Goal: Task Accomplishment & Management: Complete application form

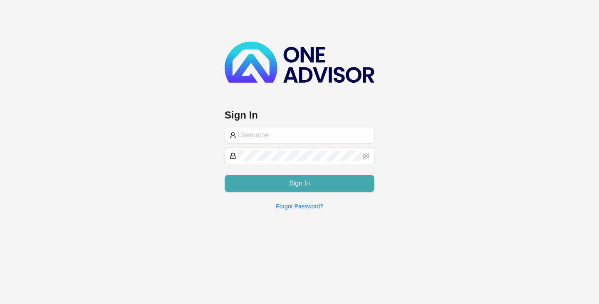
type input "[PERSON_NAME][EMAIL_ADDRESS][DOMAIN_NAME]"
click at [304, 185] on span "Sign In" at bounding box center [299, 183] width 21 height 10
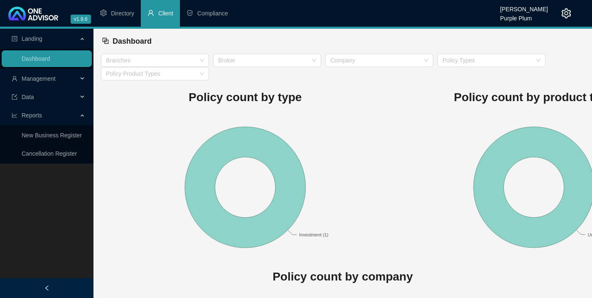
click at [164, 17] on li "Client" at bounding box center [160, 13] width 39 height 27
click at [167, 8] on li "Client" at bounding box center [160, 13] width 39 height 27
click at [49, 77] on span "Management" at bounding box center [39, 78] width 34 height 7
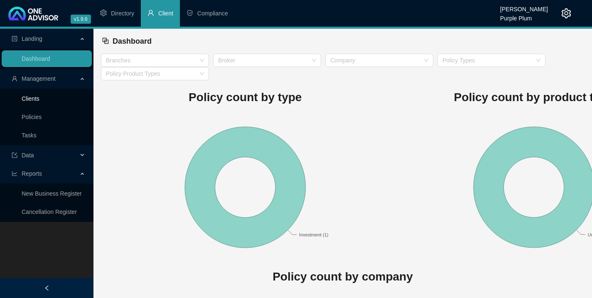
click at [25, 98] on link "Clients" at bounding box center [31, 98] width 18 height 7
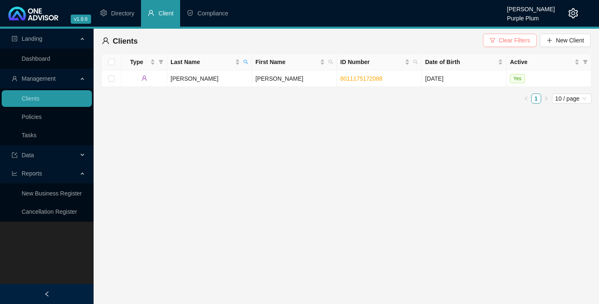
click at [512, 39] on span "Clear Filters" at bounding box center [513, 40] width 31 height 9
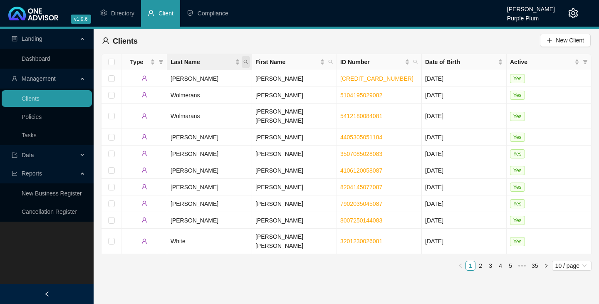
click at [244, 61] on icon "search" at bounding box center [246, 62] width 5 height 5
type input "j"
type input "[PERSON_NAME]"
click at [195, 95] on span "Search" at bounding box center [192, 94] width 18 height 9
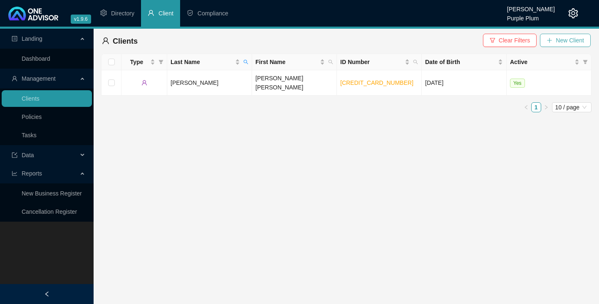
click at [566, 40] on span "New Client" at bounding box center [569, 40] width 28 height 9
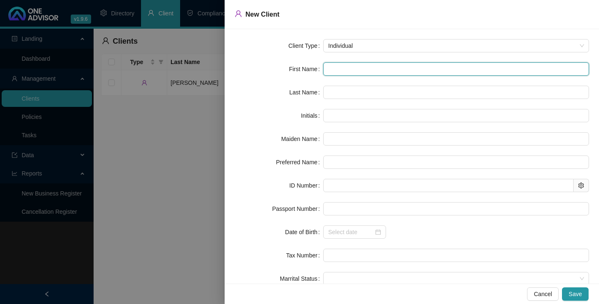
click at [331, 68] on input "text" at bounding box center [456, 68] width 266 height 13
type input "P"
type input "Pa"
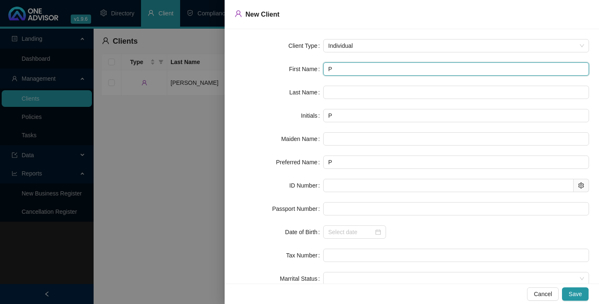
type input "Pa"
type input "Pat"
type input "Patr"
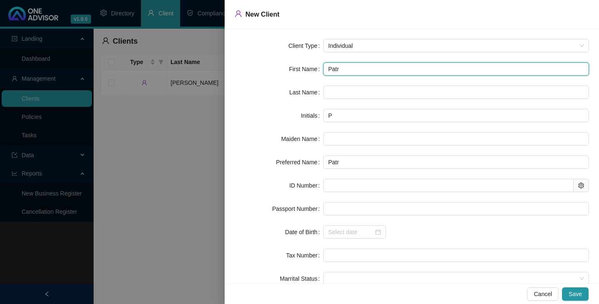
type input "Patri"
type input "Patric"
type input "[PERSON_NAME]"
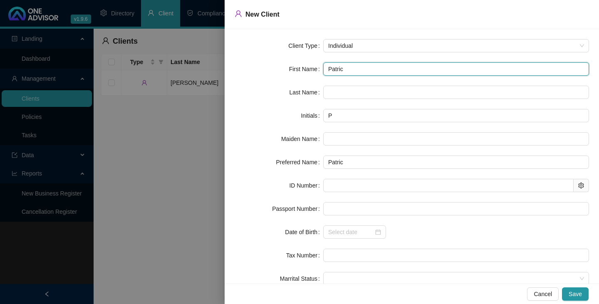
type input "[PERSON_NAME]"
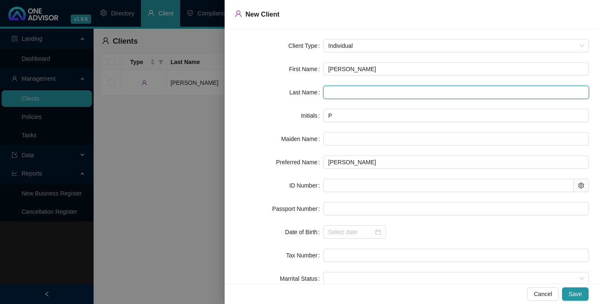
click at [328, 93] on input "text" at bounding box center [456, 92] width 266 height 13
type input "[PERSON_NAME]"
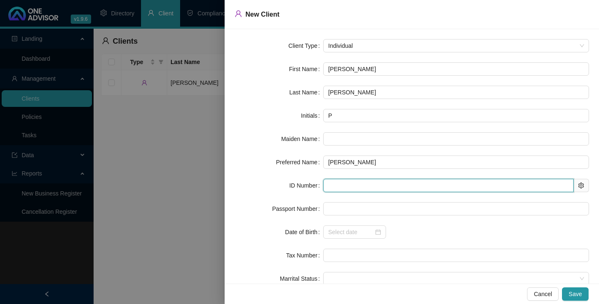
click at [327, 185] on input "text" at bounding box center [448, 185] width 250 height 13
click at [332, 184] on input "text" at bounding box center [448, 185] width 250 height 13
type input "880718"
type input "[DATE]"
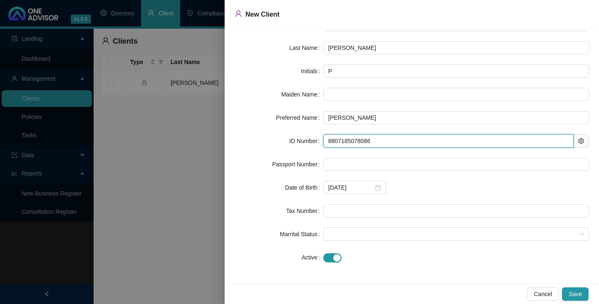
scroll to position [45, 0]
click at [328, 233] on span at bounding box center [456, 233] width 256 height 12
type input "8807185078086"
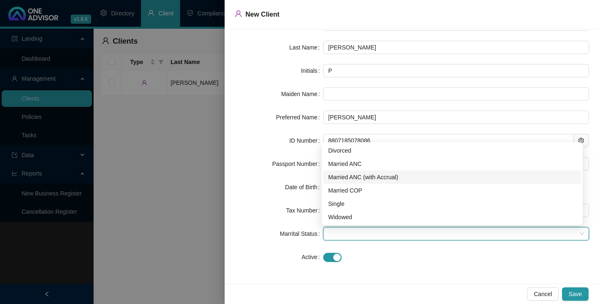
click at [336, 175] on div "Married ANC (with Accrual)" at bounding box center [452, 177] width 248 height 9
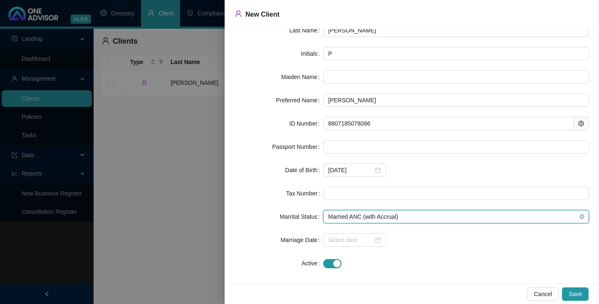
scroll to position [68, 0]
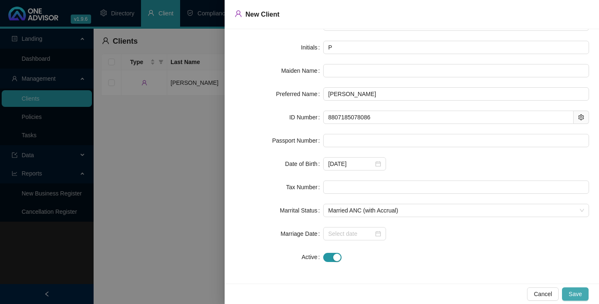
click at [576, 296] on span "Save" at bounding box center [574, 293] width 13 height 9
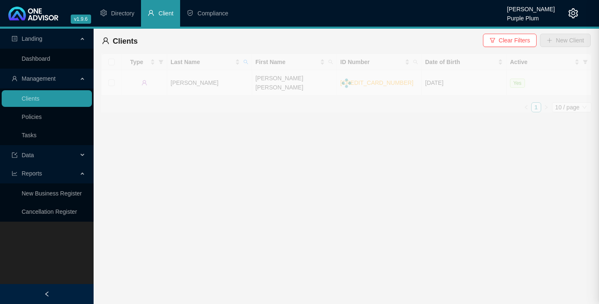
scroll to position [0, 0]
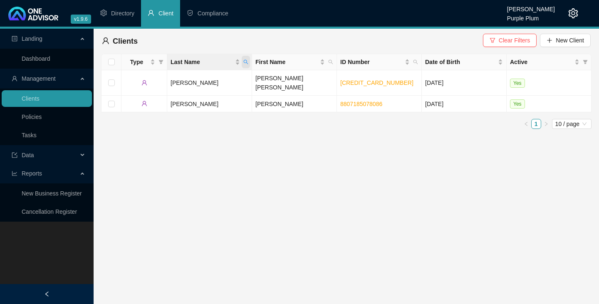
click at [245, 62] on icon "search" at bounding box center [245, 61] width 5 height 5
click at [272, 133] on main "Landing Dashboard Management Clients Policies Tasks Data Reports New Business R…" at bounding box center [299, 166] width 599 height 275
click at [514, 41] on span "Clear Filters" at bounding box center [513, 40] width 31 height 9
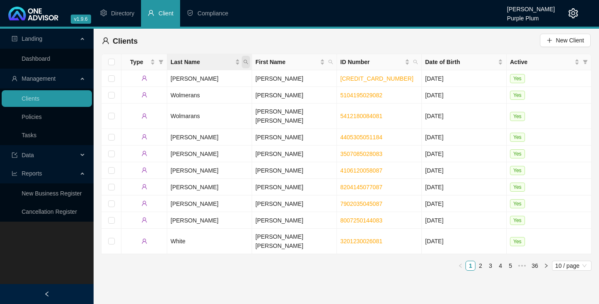
click at [244, 61] on icon "search" at bounding box center [245, 61] width 5 height 5
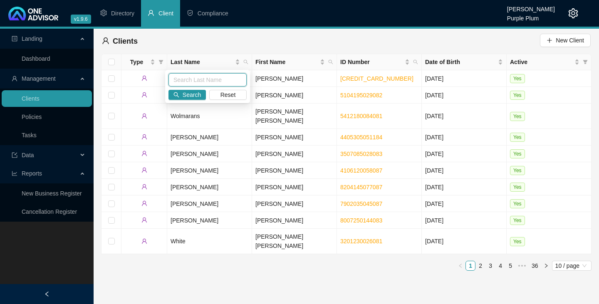
click at [179, 80] on input "text" at bounding box center [207, 79] width 78 height 13
type input "[PERSON_NAME]"
click at [196, 96] on span "Search" at bounding box center [192, 94] width 18 height 9
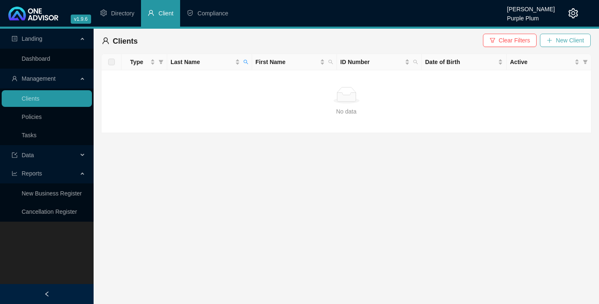
click at [556, 42] on span "New Client" at bounding box center [569, 40] width 28 height 9
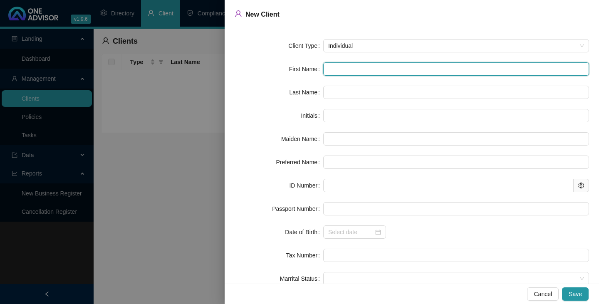
click at [326, 67] on input "text" at bounding box center [456, 68] width 266 height 13
type input "J"
type input "[PERSON_NAME]"
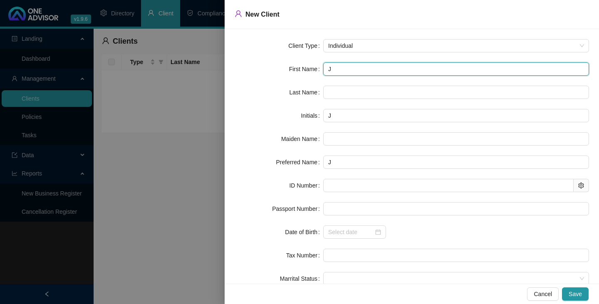
type input "[PERSON_NAME]"
type input "Jan"
type input "Jani"
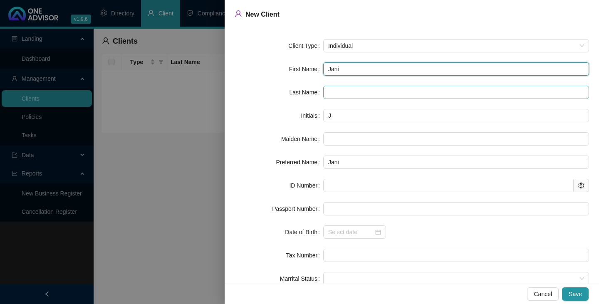
type input "Jani"
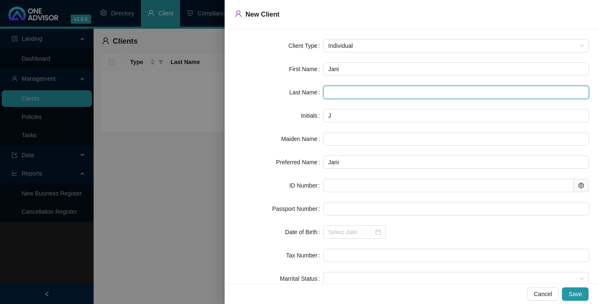
click at [331, 93] on input "text" at bounding box center [456, 92] width 266 height 13
type input "[PERSON_NAME]"
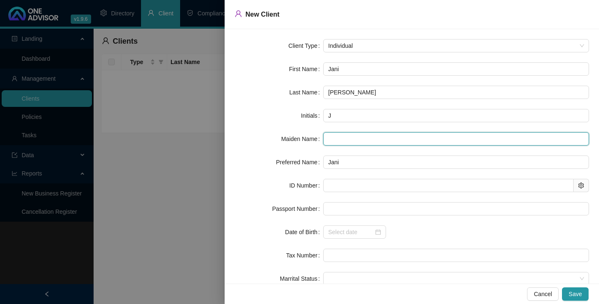
click at [326, 140] on input "text" at bounding box center [456, 138] width 266 height 13
type input "[PERSON_NAME]"
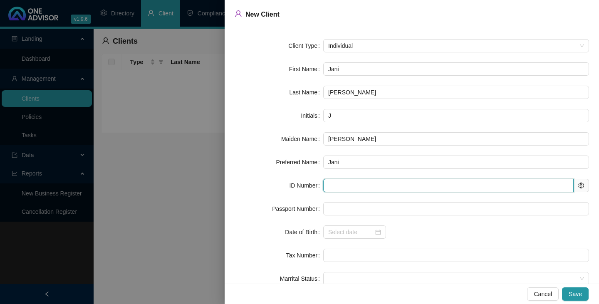
click at [331, 187] on input "text" at bounding box center [448, 185] width 250 height 13
type input "910128"
type input "[DATE]"
type input "9101280165082"
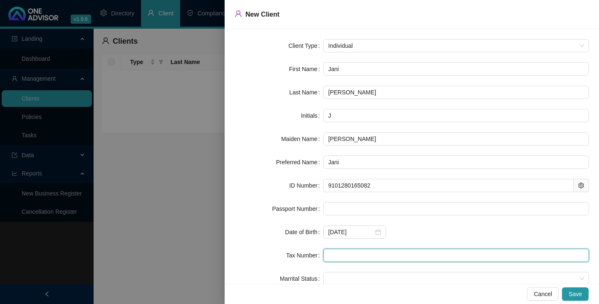
click at [332, 256] on input "text" at bounding box center [456, 255] width 266 height 13
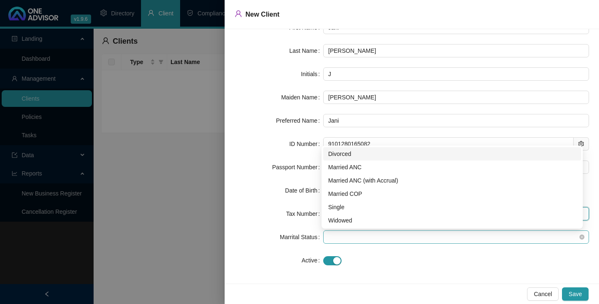
click at [331, 236] on span at bounding box center [456, 237] width 256 height 12
type input "0551504236"
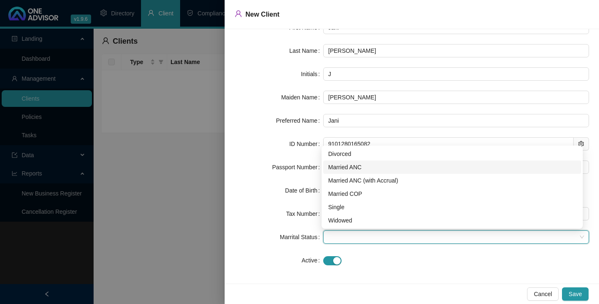
click at [349, 165] on div "Married ANC" at bounding box center [452, 167] width 248 height 9
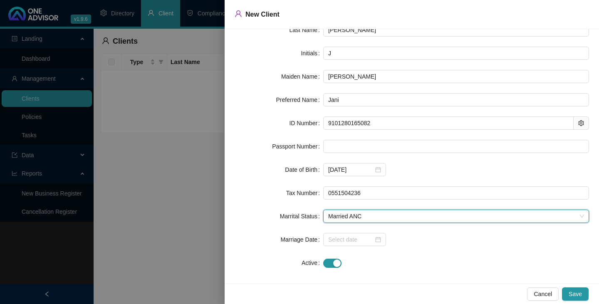
scroll to position [68, 0]
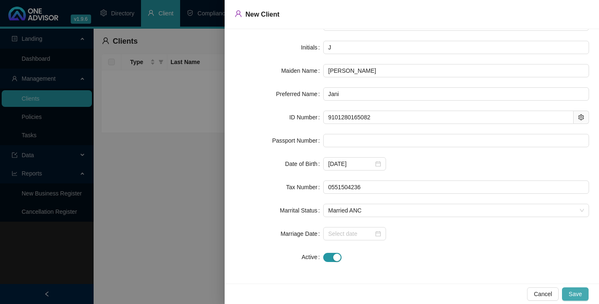
click at [578, 294] on span "Save" at bounding box center [574, 293] width 13 height 9
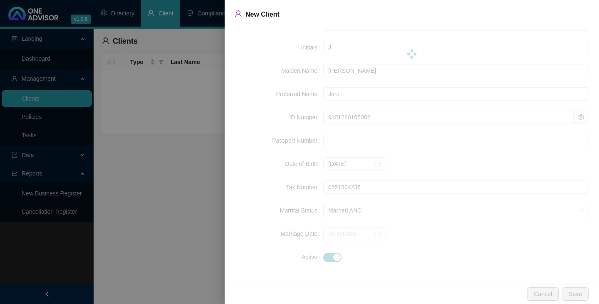
scroll to position [0, 0]
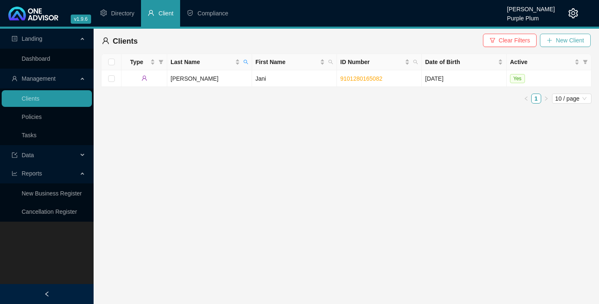
click at [548, 40] on icon "plus" at bounding box center [549, 40] width 5 height 0
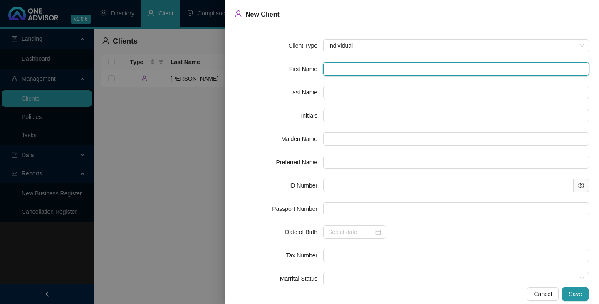
click at [325, 70] on input "text" at bounding box center [456, 68] width 266 height 13
type input "B"
type input "Br"
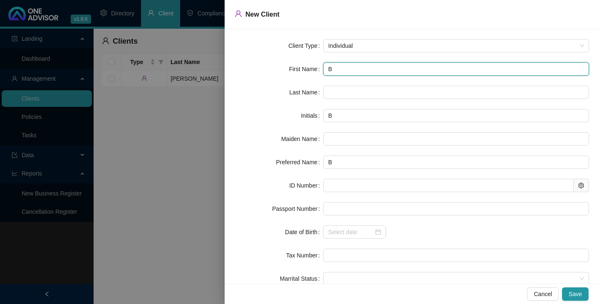
type input "Br"
type input "Bri"
type input "Bria"
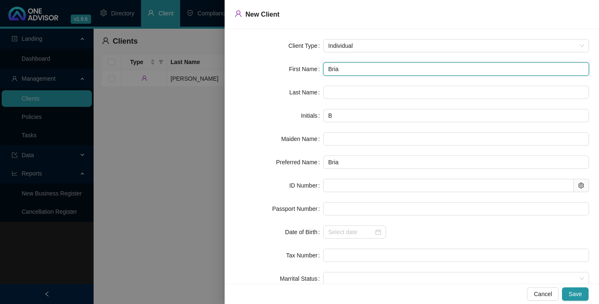
type input "[PERSON_NAME]"
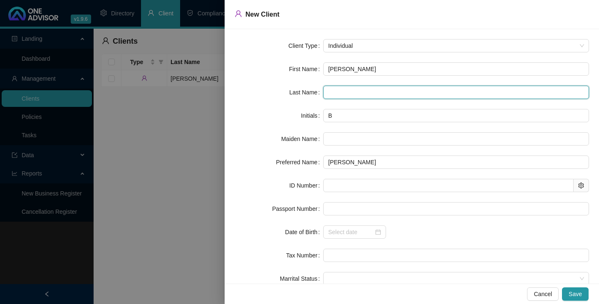
click at [328, 91] on input "text" at bounding box center [456, 92] width 266 height 13
type input "[PERSON_NAME]"
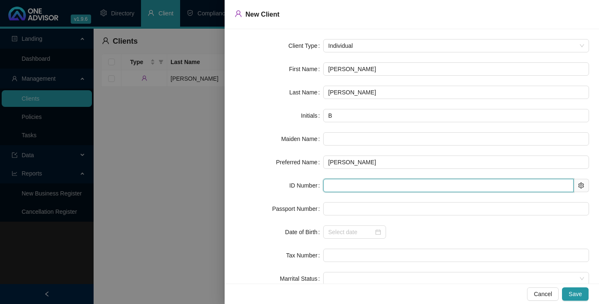
click at [333, 185] on input "text" at bounding box center [448, 185] width 250 height 13
type input "840306"
type input "[DATE]"
click at [331, 278] on span at bounding box center [456, 278] width 256 height 12
type input "8403065014084"
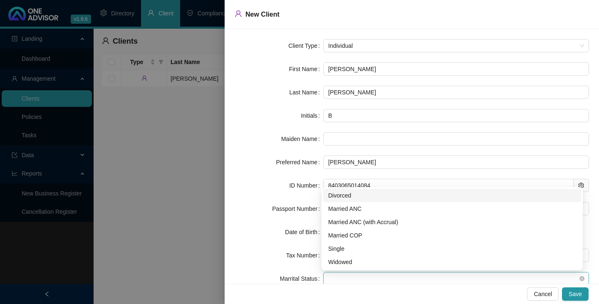
scroll to position [1, 0]
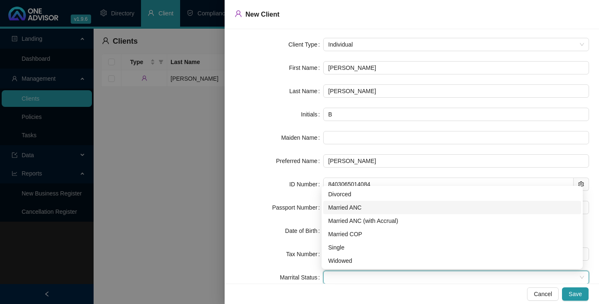
click at [345, 208] on div "Married ANC" at bounding box center [452, 207] width 248 height 9
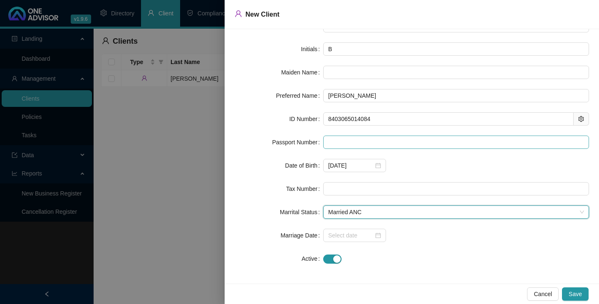
scroll to position [68, 0]
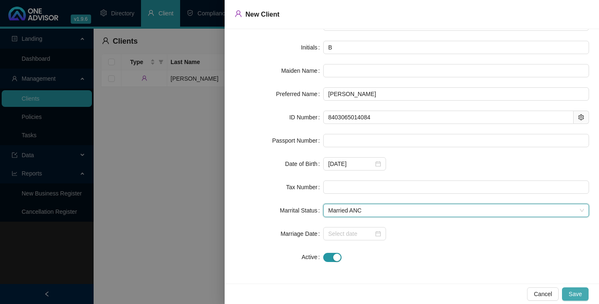
click at [581, 294] on span "Save" at bounding box center [574, 293] width 13 height 9
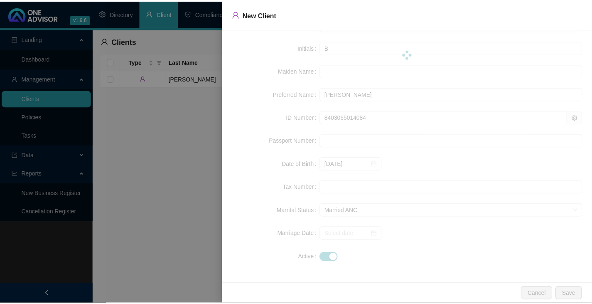
scroll to position [0, 0]
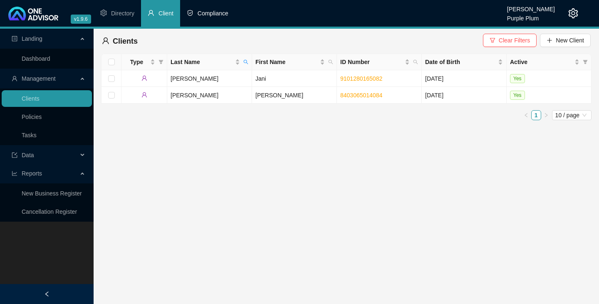
click at [205, 12] on span "Compliance" at bounding box center [212, 13] width 31 height 7
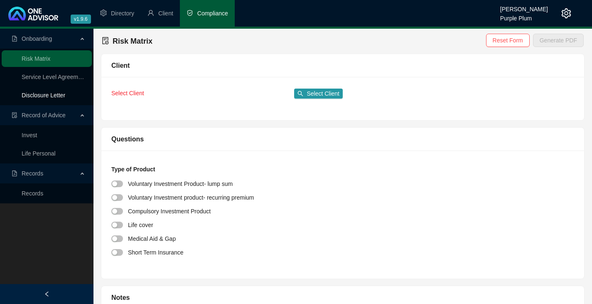
click at [45, 93] on link "Disclosure Letter" at bounding box center [44, 95] width 44 height 7
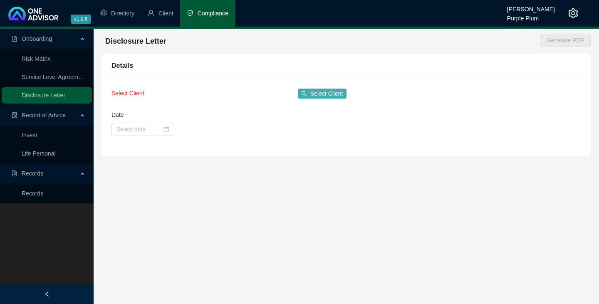
click at [316, 94] on span "Select Client" at bounding box center [326, 93] width 33 height 9
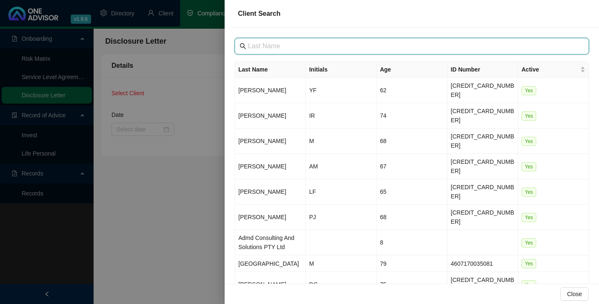
click at [250, 45] on input "text" at bounding box center [412, 46] width 329 height 10
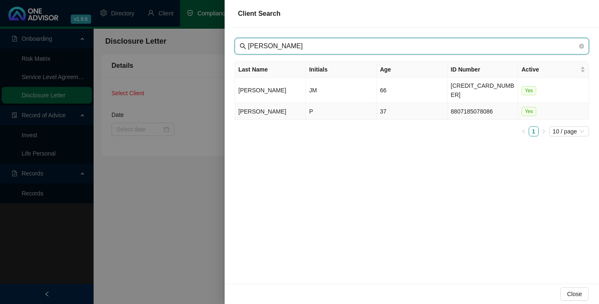
type input "[PERSON_NAME]"
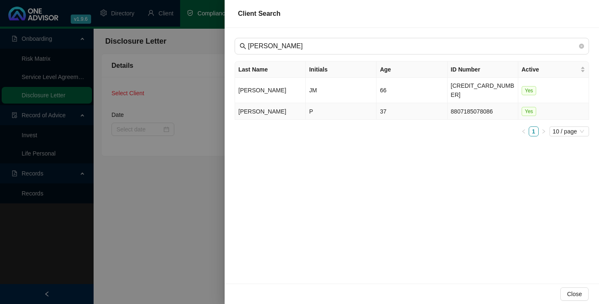
click at [253, 103] on td "[PERSON_NAME]" at bounding box center [270, 111] width 71 height 17
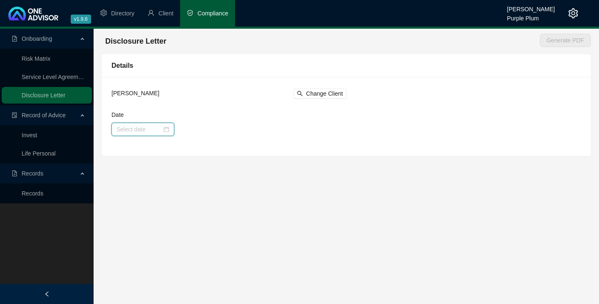
click at [117, 129] on input "Date" at bounding box center [138, 129] width 45 height 9
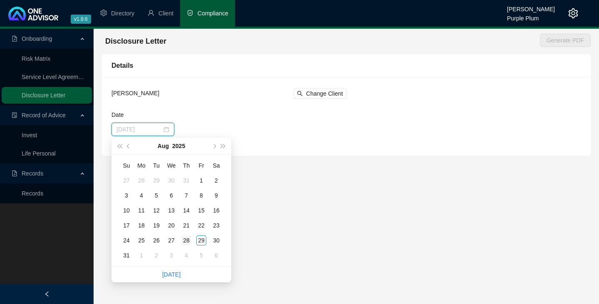
type input "[DATE]"
click at [186, 239] on div "28" at bounding box center [186, 240] width 10 height 10
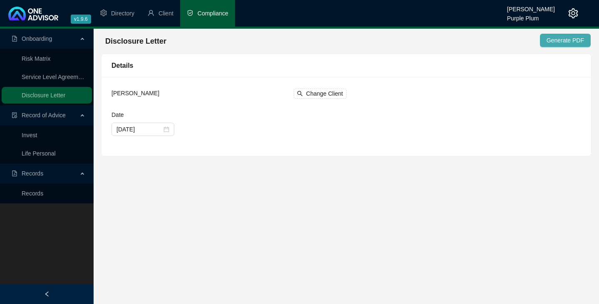
click at [564, 41] on span "Generate PDF" at bounding box center [564, 40] width 37 height 9
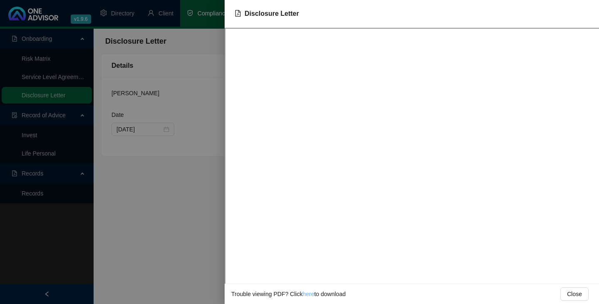
click at [309, 294] on link "here" at bounding box center [308, 294] width 12 height 7
click at [75, 203] on div at bounding box center [299, 152] width 599 height 304
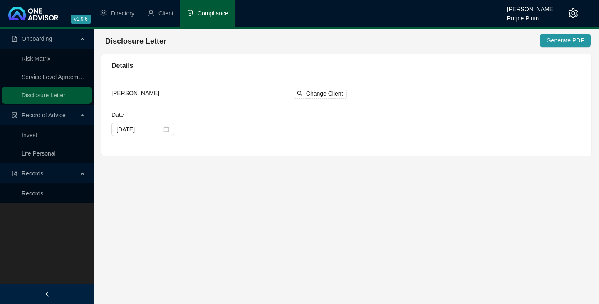
click at [17, 229] on div "Onboarding Risk Matrix Service Level Agreement Disclosure Letter Record of Advi…" at bounding box center [47, 181] width 94 height 304
click at [169, 12] on span "Client" at bounding box center [165, 13] width 15 height 7
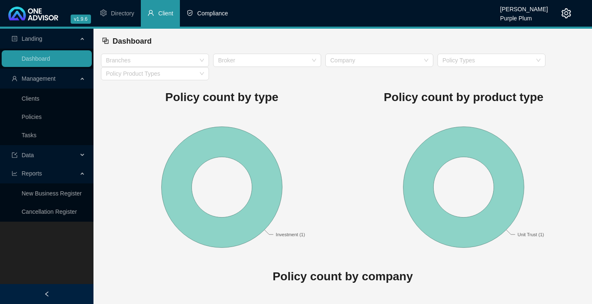
click at [210, 13] on span "Compliance" at bounding box center [212, 13] width 31 height 7
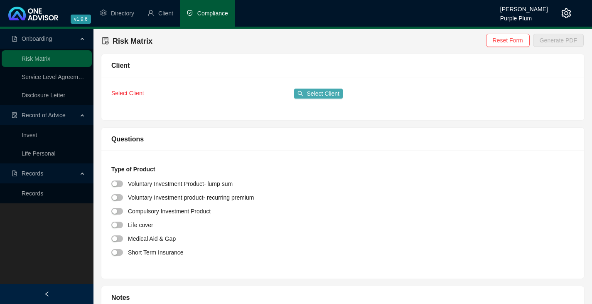
click at [325, 94] on span "Select Client" at bounding box center [323, 93] width 33 height 9
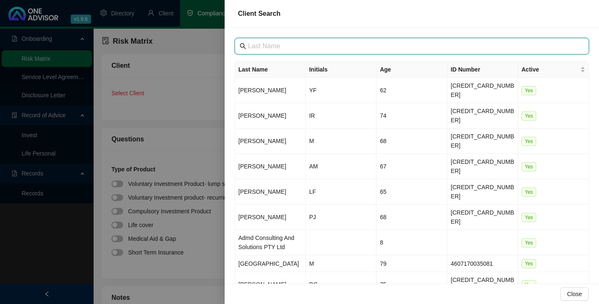
click at [254, 47] on input "text" at bounding box center [412, 46] width 329 height 10
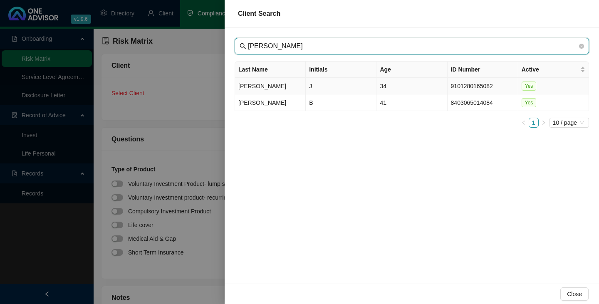
type input "[PERSON_NAME]"
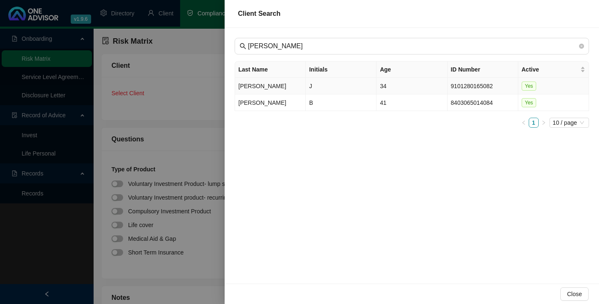
click at [252, 85] on td "[PERSON_NAME]" at bounding box center [270, 86] width 71 height 17
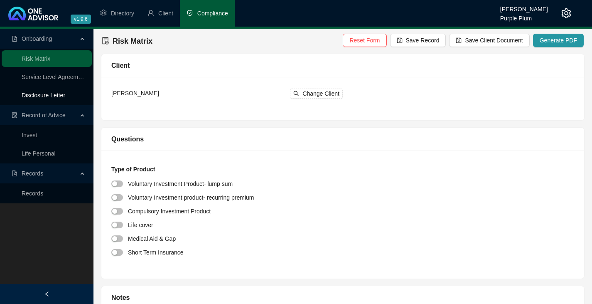
click at [46, 94] on link "Disclosure Letter" at bounding box center [44, 95] width 44 height 7
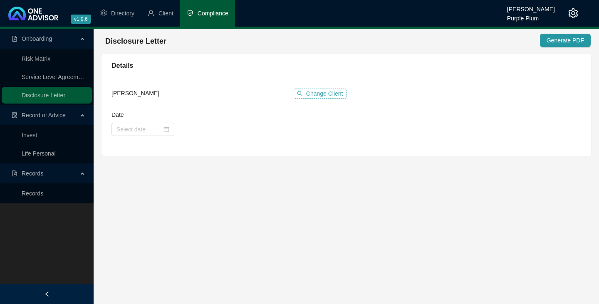
click at [318, 94] on span "Change Client" at bounding box center [324, 93] width 37 height 9
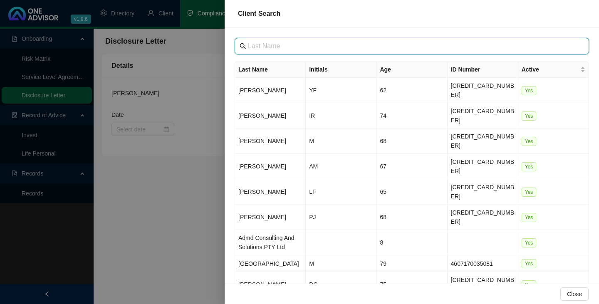
click at [256, 47] on input "text" at bounding box center [412, 46] width 329 height 10
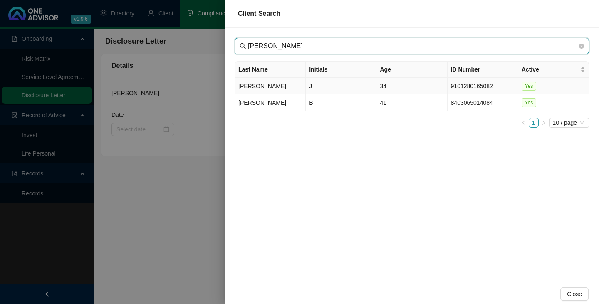
type input "[PERSON_NAME]"
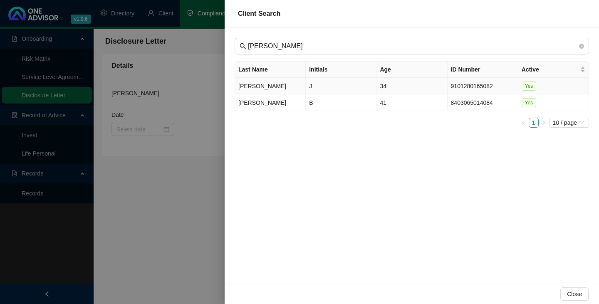
click at [253, 85] on td "[PERSON_NAME]" at bounding box center [270, 86] width 71 height 17
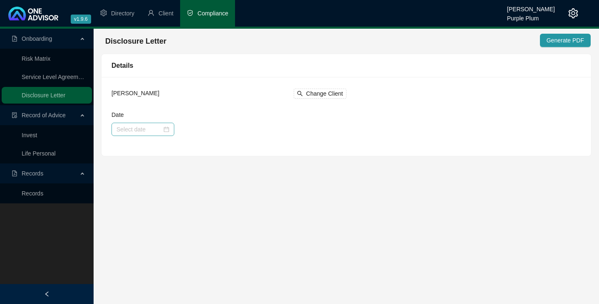
click at [166, 131] on div at bounding box center [142, 129] width 53 height 9
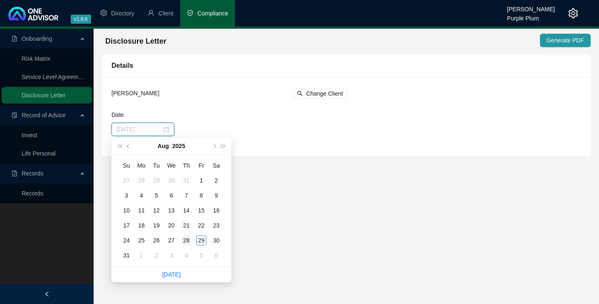
type input "[DATE]"
click at [186, 240] on div "28" at bounding box center [186, 240] width 10 height 10
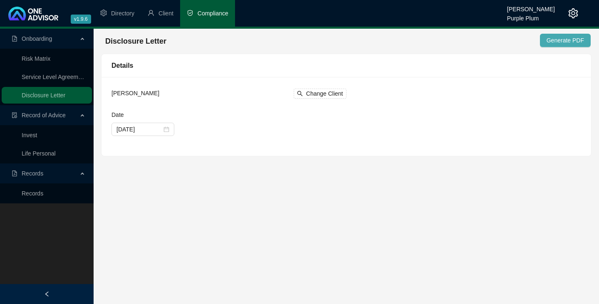
click at [564, 42] on span "Generate PDF" at bounding box center [564, 40] width 37 height 9
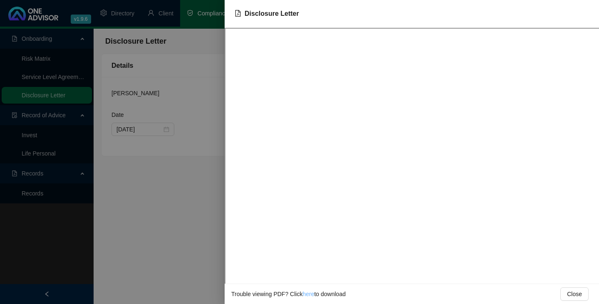
click at [307, 295] on link "here" at bounding box center [308, 294] width 12 height 7
click at [66, 204] on div at bounding box center [299, 152] width 599 height 304
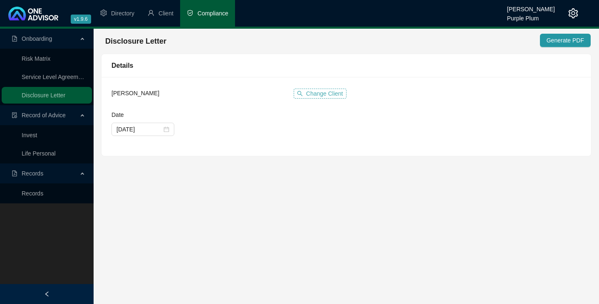
click at [318, 94] on span "Change Client" at bounding box center [324, 93] width 37 height 9
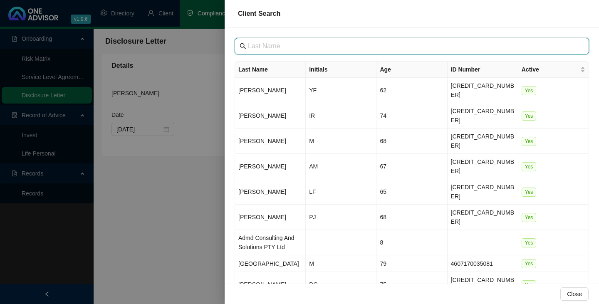
click at [253, 47] on input "text" at bounding box center [412, 46] width 329 height 10
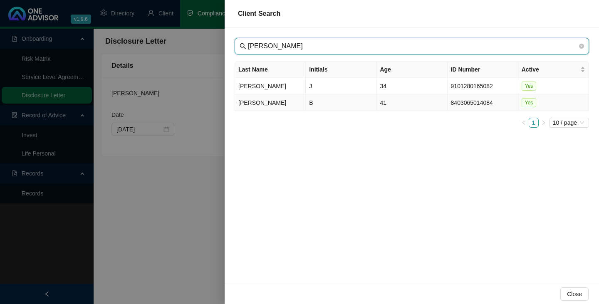
type input "[PERSON_NAME]"
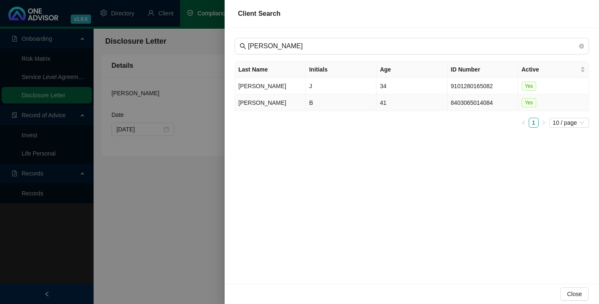
click at [251, 104] on td "[PERSON_NAME]" at bounding box center [270, 102] width 71 height 17
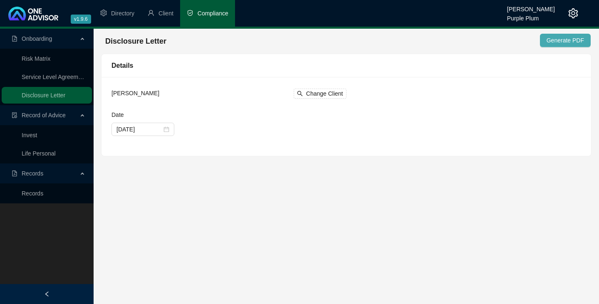
click at [565, 39] on span "Generate PDF" at bounding box center [564, 40] width 37 height 9
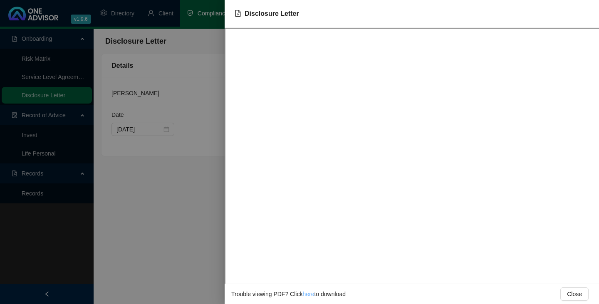
click at [306, 294] on link "here" at bounding box center [308, 294] width 12 height 7
drag, startPoint x: 53, startPoint y: 206, endPoint x: 79, endPoint y: 192, distance: 30.1
click at [53, 206] on div at bounding box center [299, 152] width 599 height 304
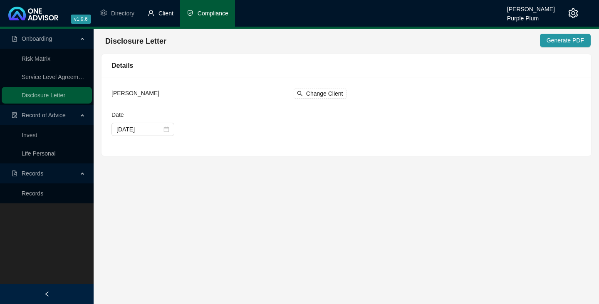
click at [166, 12] on span "Client" at bounding box center [165, 13] width 15 height 7
